Goal: Information Seeking & Learning: Learn about a topic

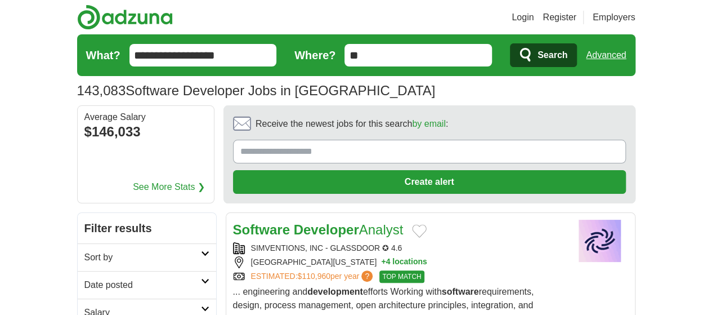
click at [84, 278] on h2 "Date posted" at bounding box center [142, 285] width 117 height 14
click at [84, 305] on link "Last 24 hours" at bounding box center [146, 312] width 125 height 14
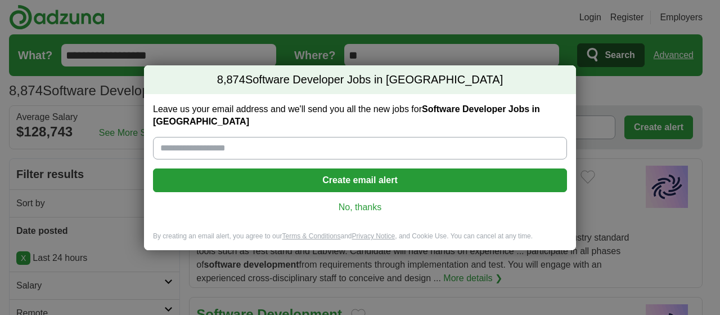
click at [363, 206] on link "No, thanks" at bounding box center [360, 207] width 396 height 12
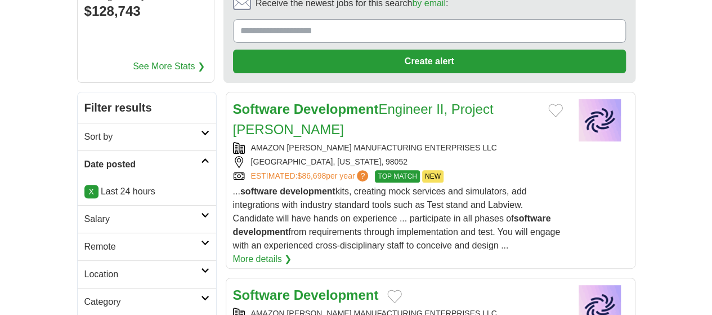
scroll to position [169, 0]
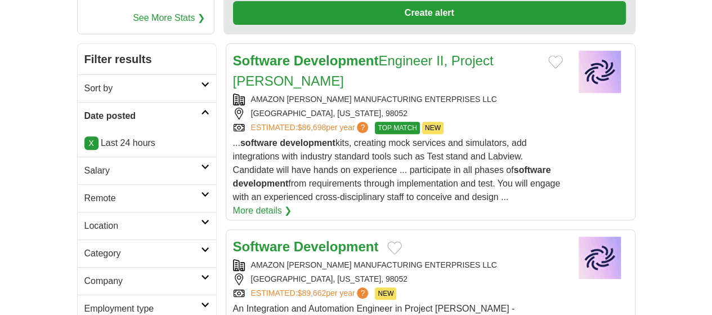
click at [84, 191] on h2 "Remote" at bounding box center [142, 198] width 117 height 14
click at [84, 220] on link "Remote jobs" at bounding box center [109, 225] width 51 height 10
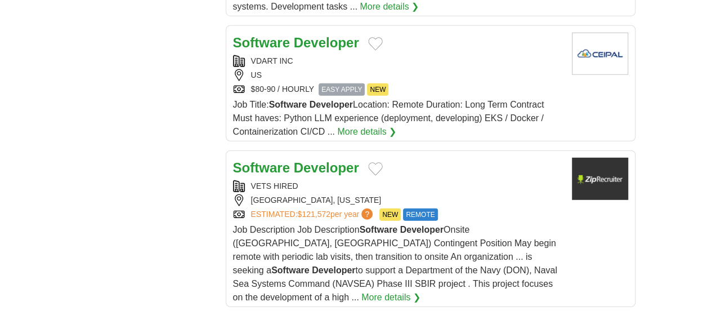
scroll to position [1520, 0]
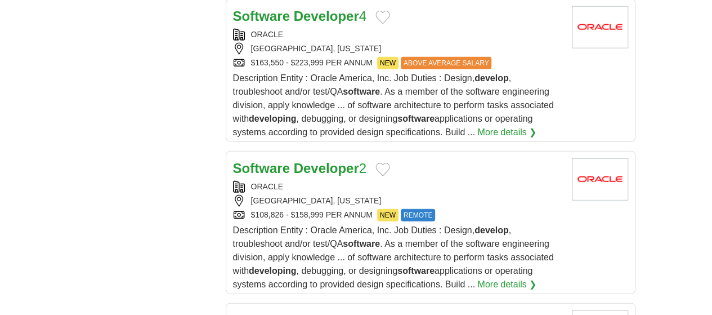
scroll to position [1520, 0]
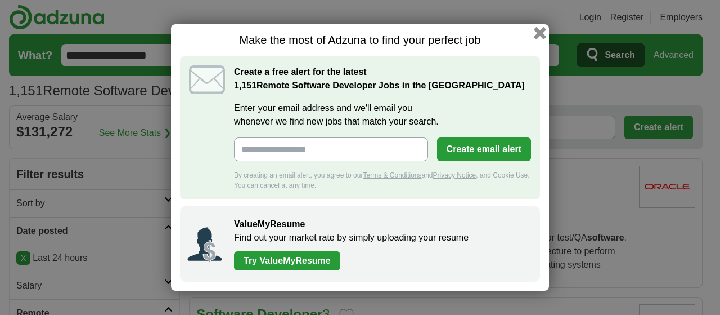
click at [540, 37] on button "button" at bounding box center [540, 33] width 12 height 12
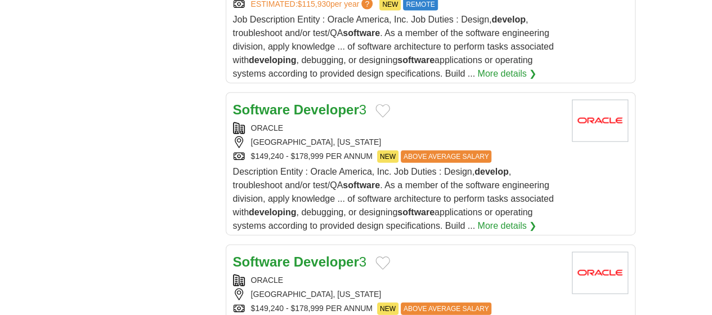
scroll to position [1407, 0]
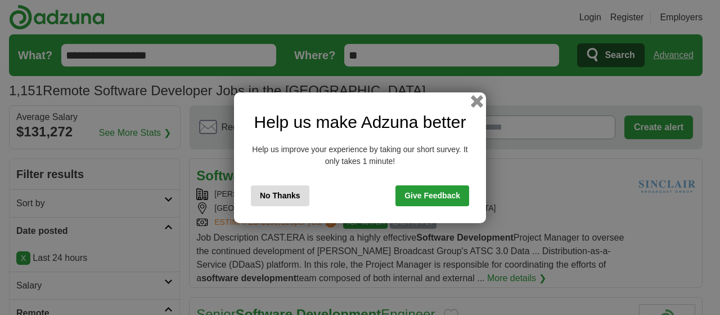
click at [481, 100] on button "button" at bounding box center [477, 101] width 12 height 12
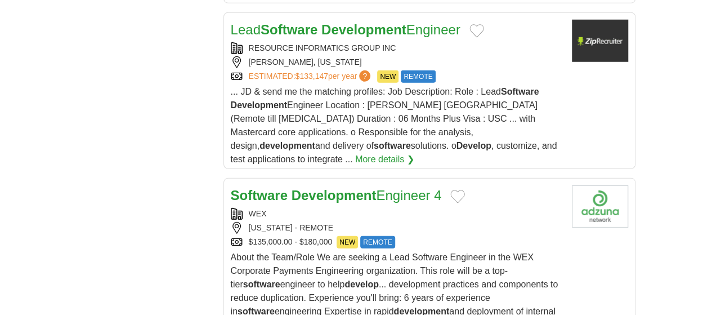
scroll to position [1576, 0]
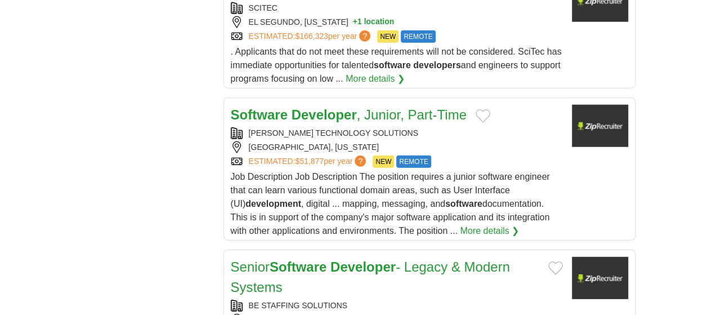
scroll to position [1463, 0]
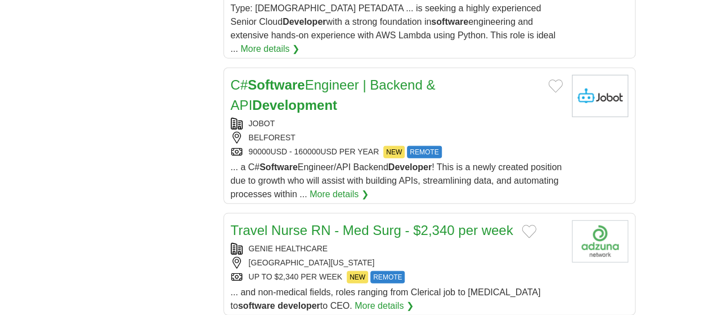
scroll to position [1520, 0]
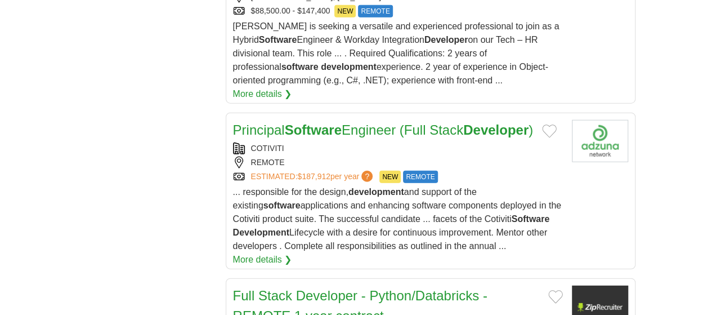
scroll to position [1407, 0]
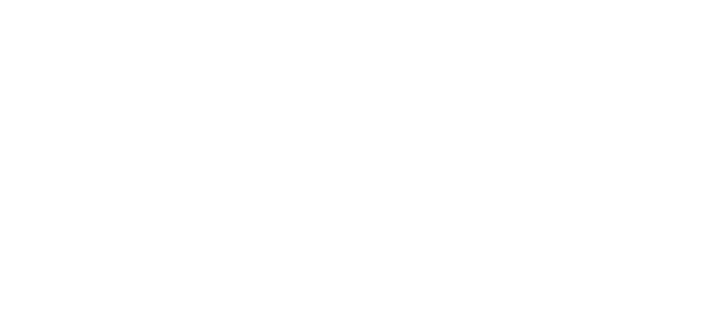
scroll to position [2082, 0]
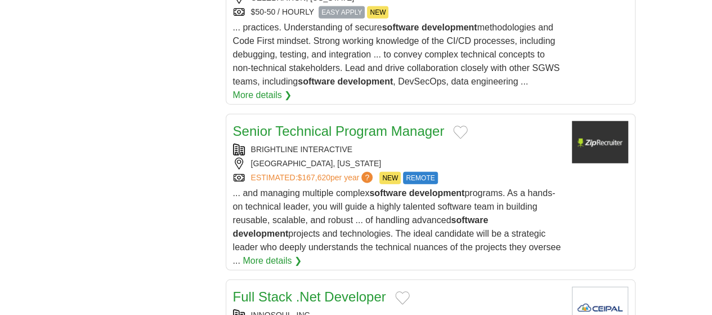
scroll to position [1520, 0]
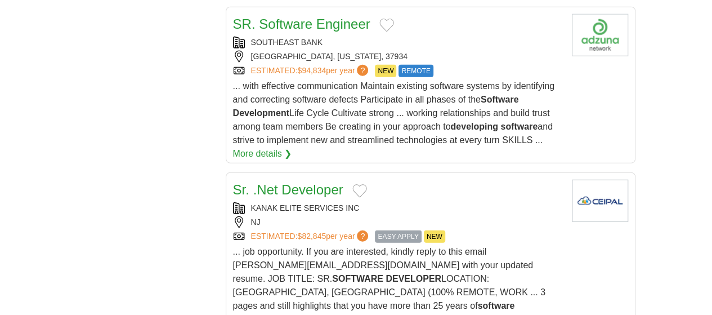
scroll to position [1407, 0]
